Goal: Entertainment & Leisure: Browse casually

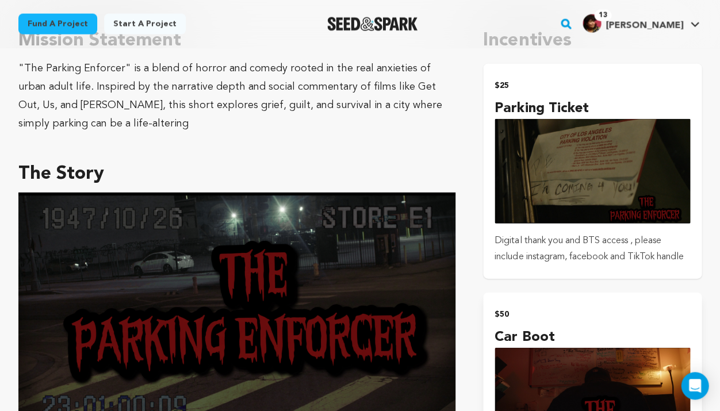
scroll to position [551, 0]
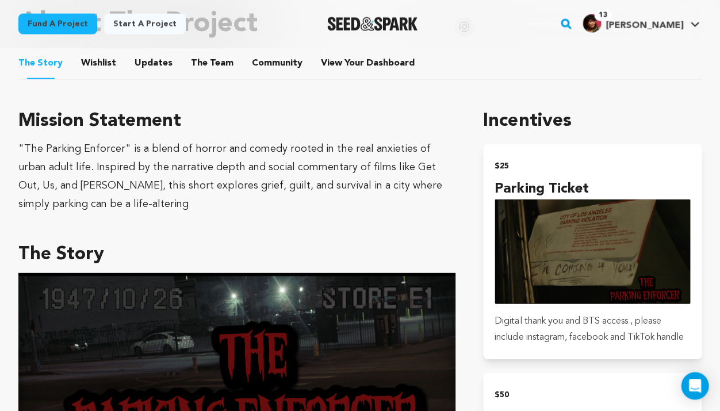
click at [105, 64] on button "Wishlist" at bounding box center [99, 66] width 28 height 28
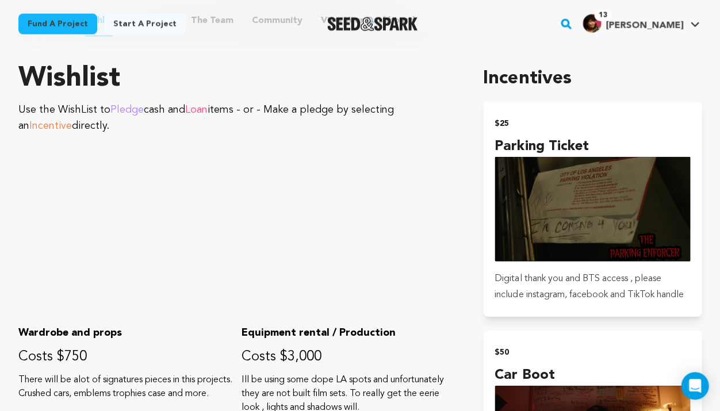
scroll to position [497, 0]
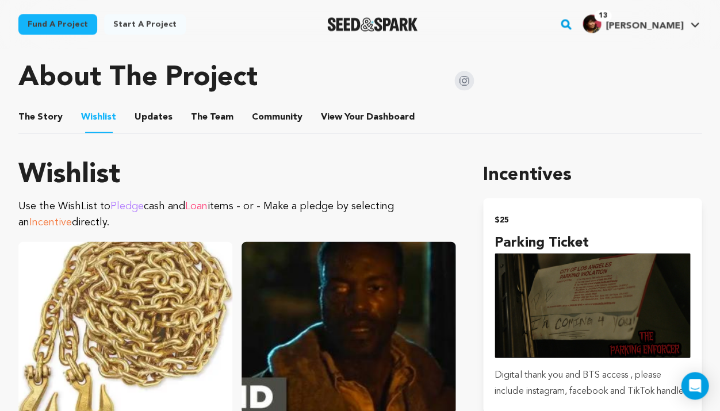
click at [45, 120] on button "The Story" at bounding box center [41, 119] width 28 height 28
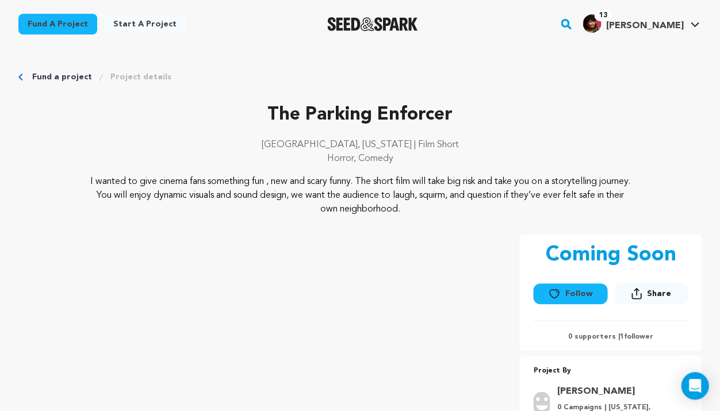
scroll to position [93, 0]
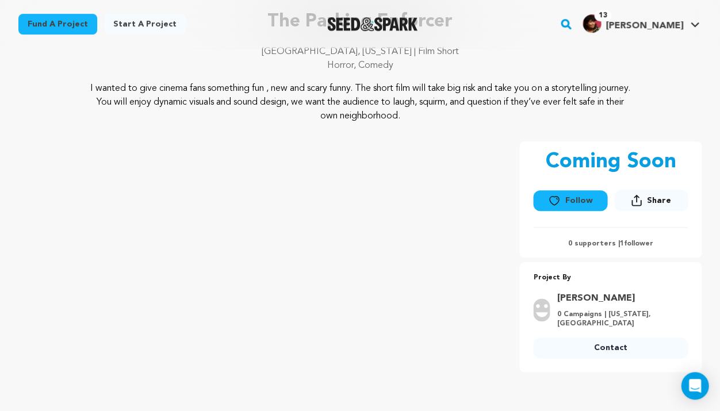
click at [567, 192] on button "Follow" at bounding box center [570, 200] width 74 height 21
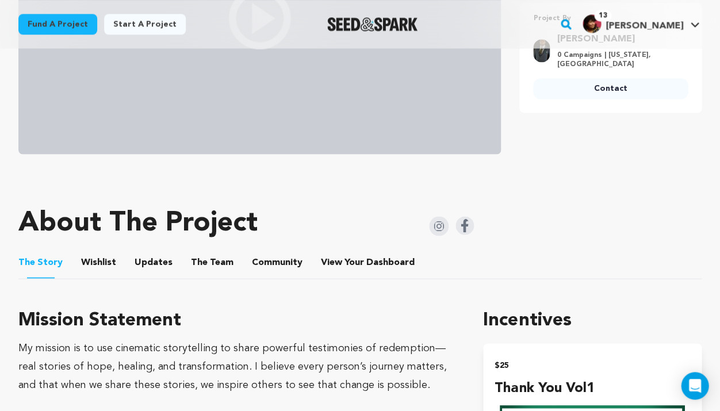
scroll to position [433, 0]
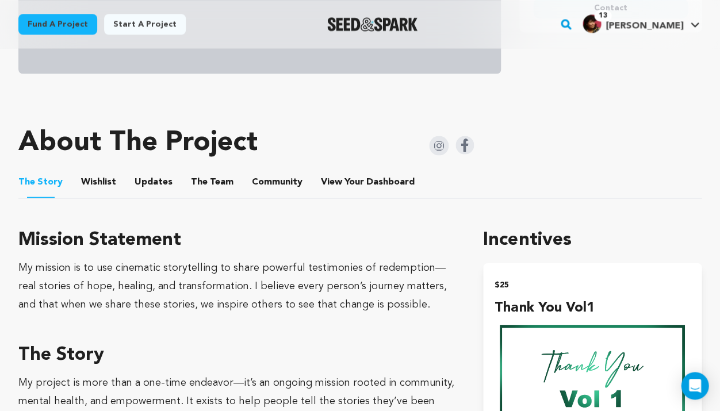
click at [97, 174] on button "Wishlist" at bounding box center [99, 184] width 28 height 28
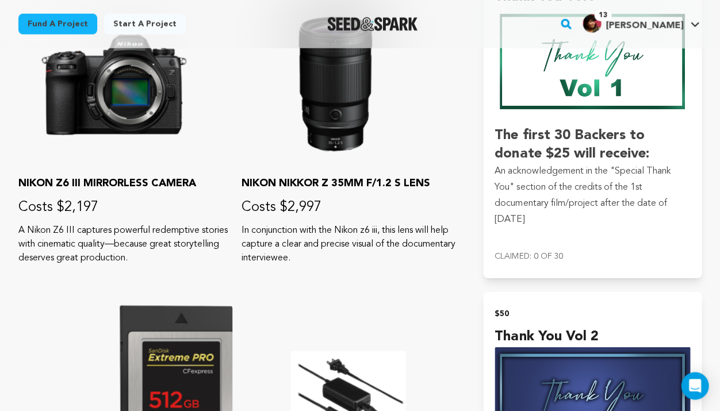
scroll to position [430, 0]
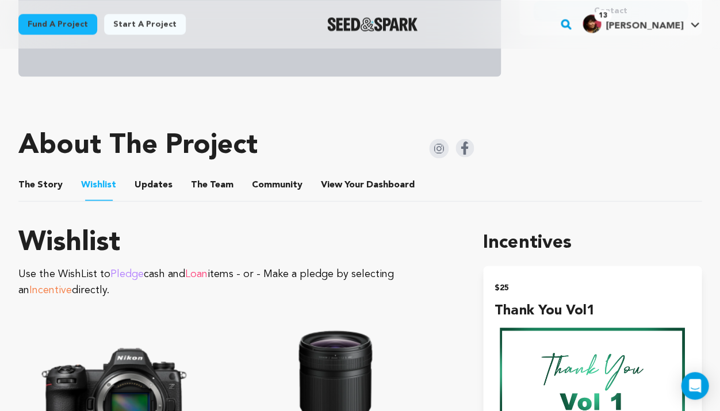
click at [40, 180] on button "The Story" at bounding box center [41, 187] width 28 height 28
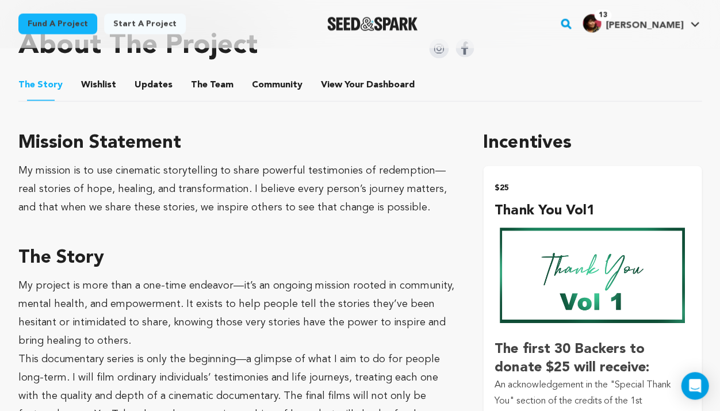
scroll to position [517, 0]
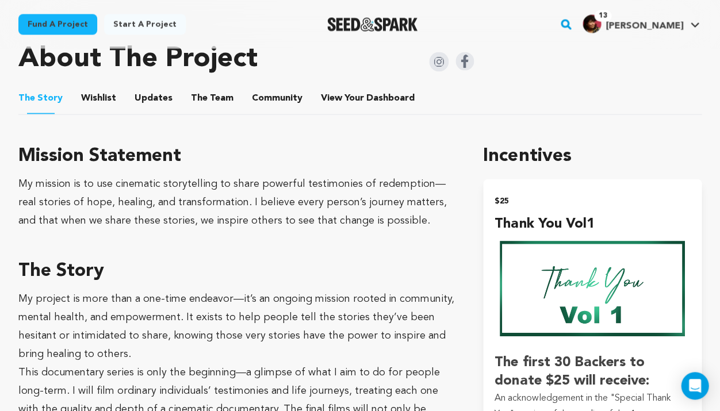
click at [99, 98] on button "Wishlist" at bounding box center [99, 100] width 28 height 28
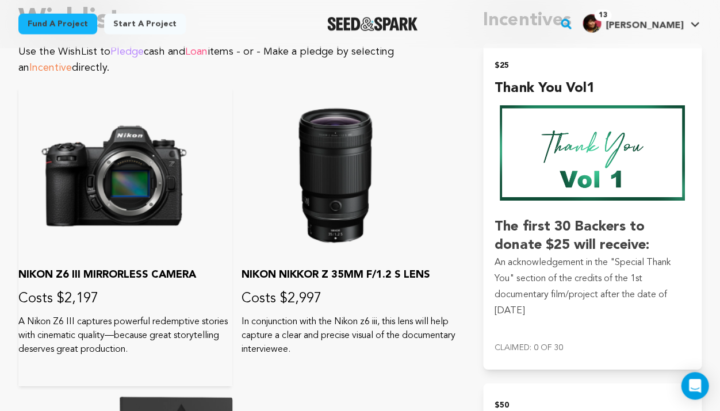
scroll to position [441, 0]
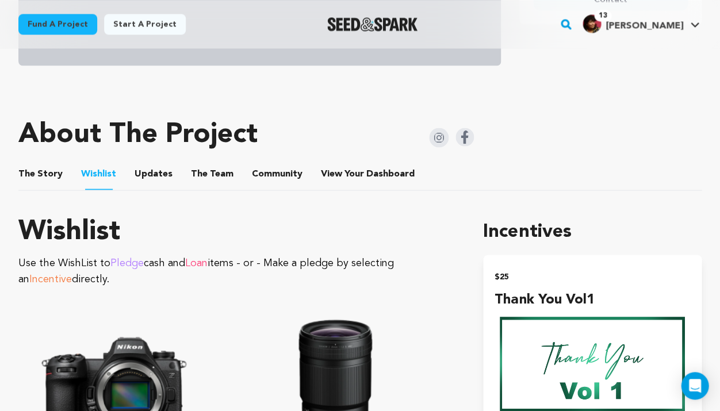
click at [53, 180] on button "The Story" at bounding box center [41, 176] width 28 height 28
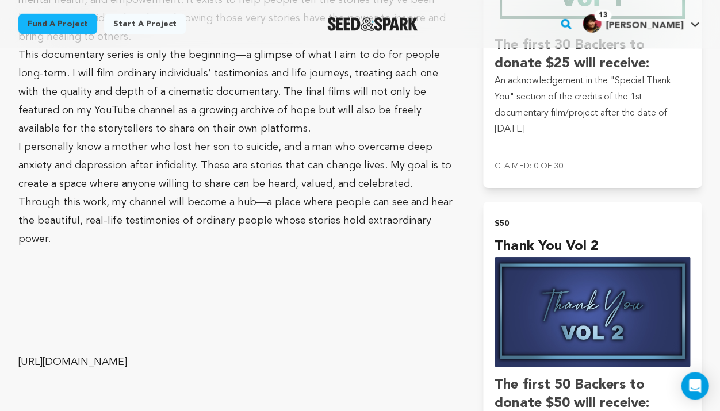
scroll to position [959, 0]
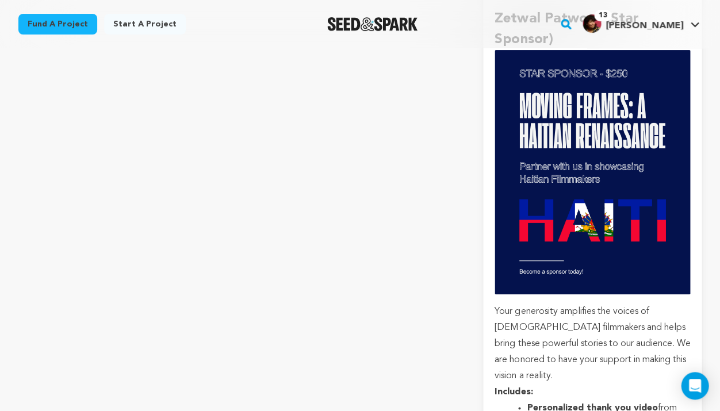
scroll to position [2187, 0]
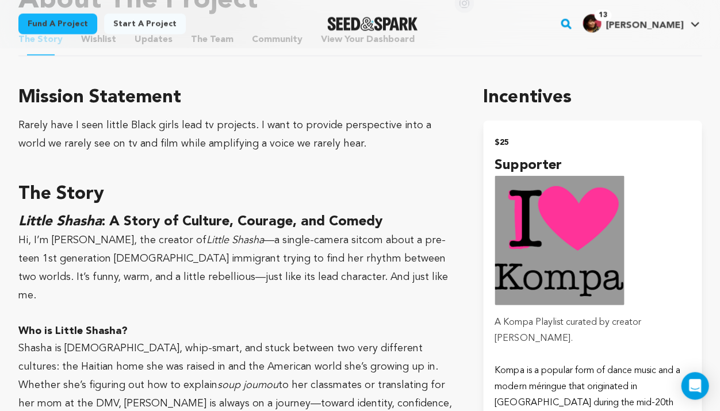
scroll to position [386, 0]
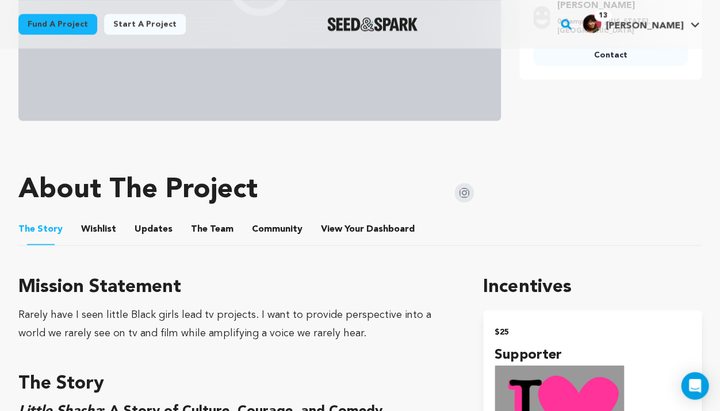
click at [95, 217] on button "Wishlist" at bounding box center [99, 231] width 28 height 28
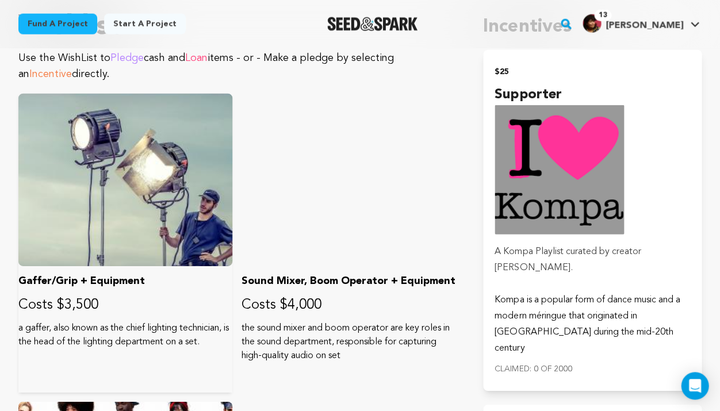
scroll to position [306, 0]
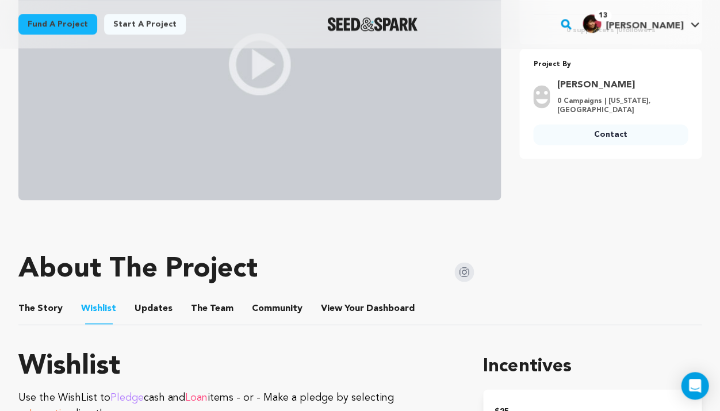
click at [48, 297] on button "The Story" at bounding box center [41, 311] width 28 height 28
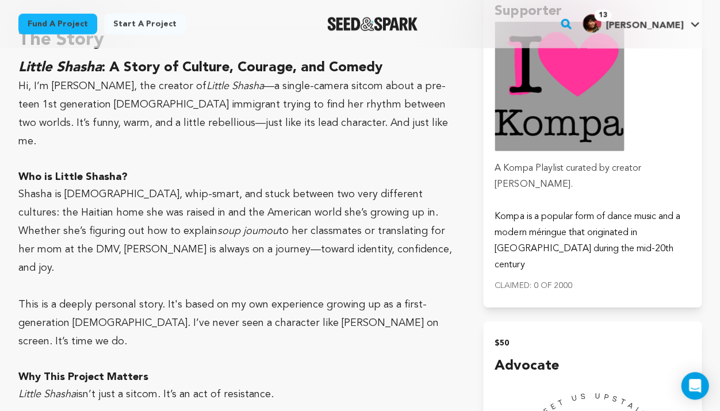
scroll to position [681, 0]
